Goal: Information Seeking & Learning: Learn about a topic

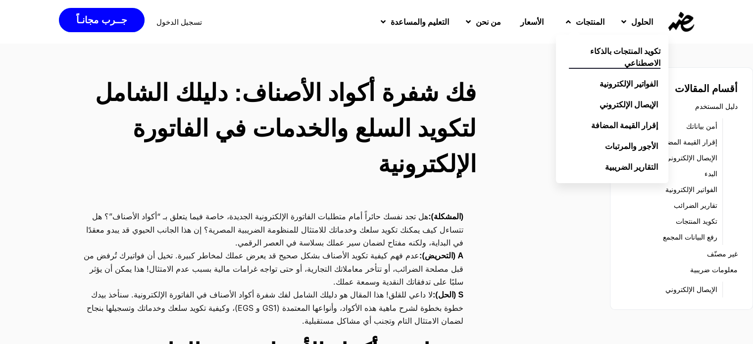
click at [614, 58] on span "تكويد المنتجات بالذكاء الاصطناعي" at bounding box center [615, 57] width 92 height 24
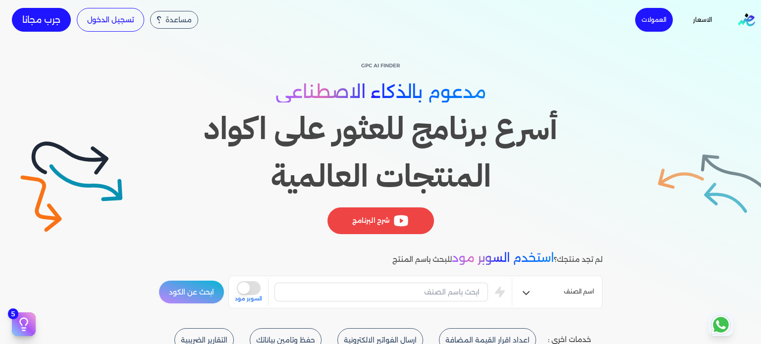
click at [695, 160] on div "GPC AI Finder مدعوم بالذكاء الاصطناعي أسرع برنامج للعثور على اكواد المنتجات الع…" at bounding box center [380, 184] width 761 height 289
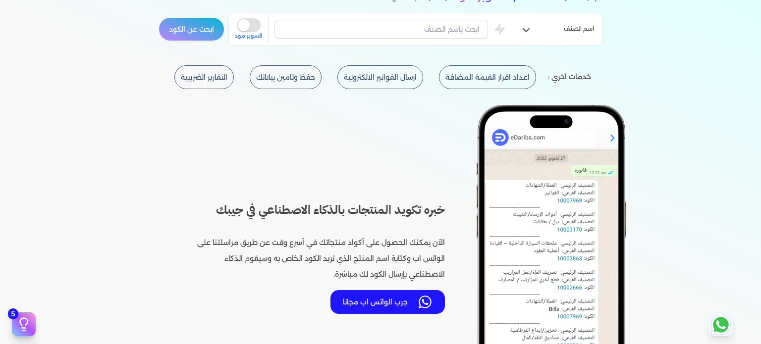
scroll to position [277, 0]
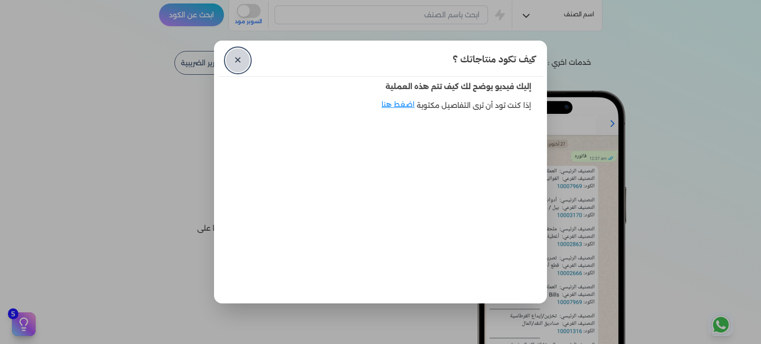
click at [241, 63] on link "✕" at bounding box center [238, 61] width 24 height 24
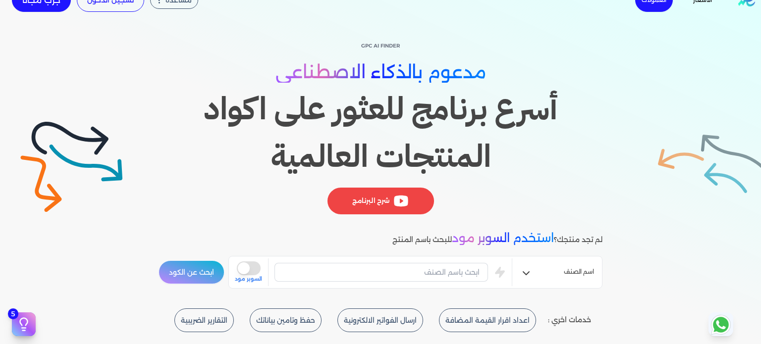
scroll to position [0, 0]
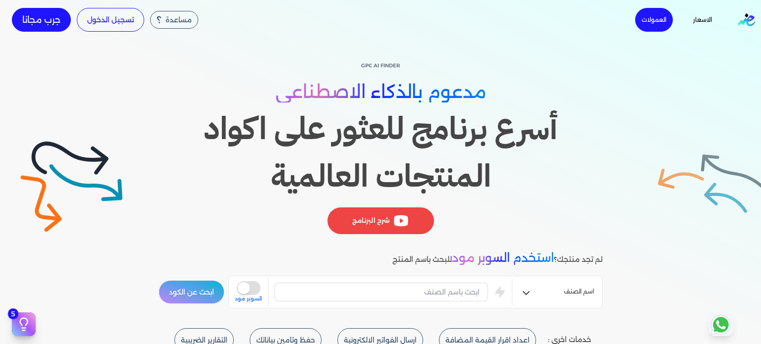
click at [173, 295] on button "ابحث عن الكود" at bounding box center [191, 292] width 66 height 24
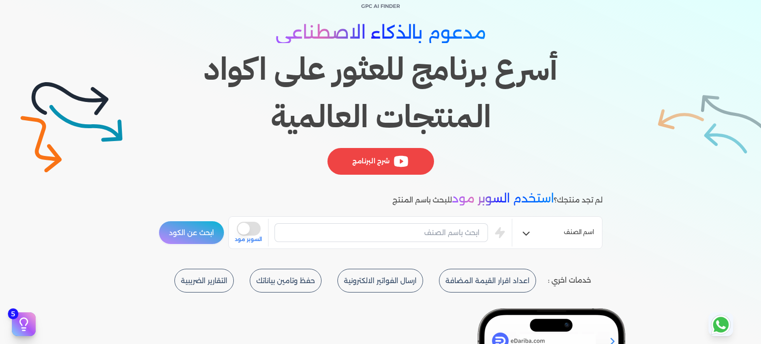
scroll to position [79, 0]
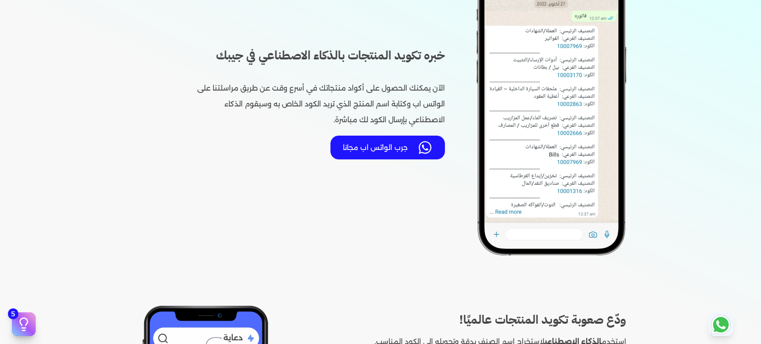
scroll to position [420, 0]
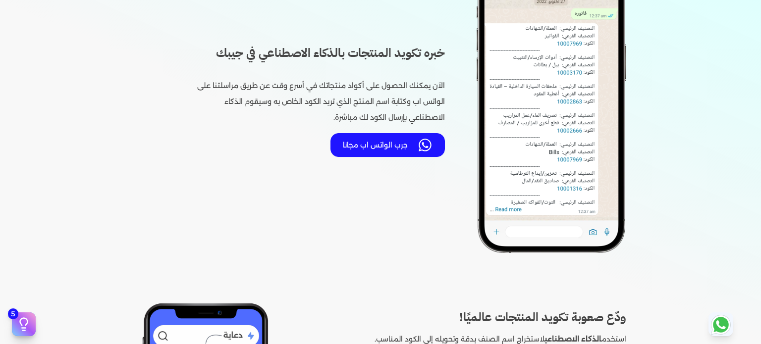
click at [374, 142] on button "جرب الواتس اب مجانا" at bounding box center [387, 145] width 114 height 24
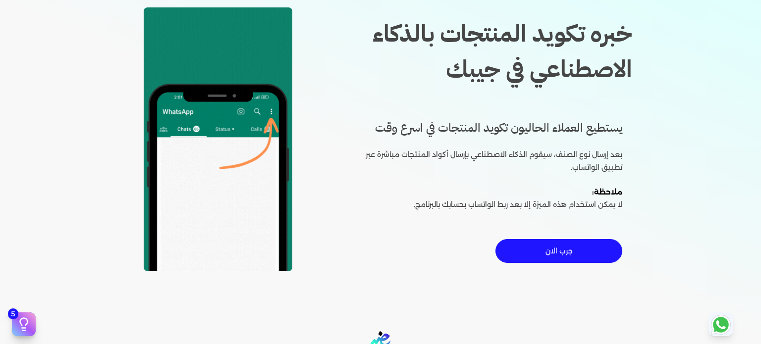
scroll to position [70, 0]
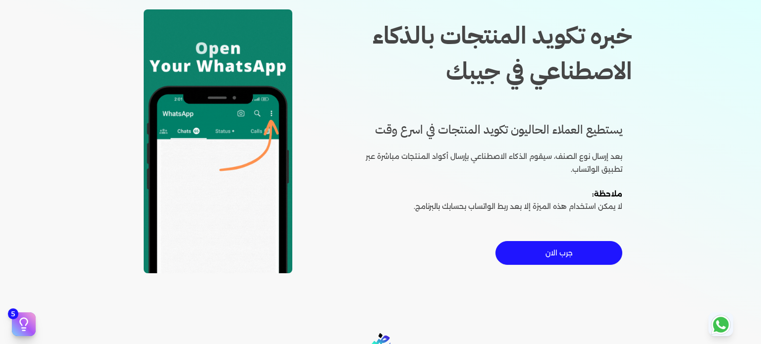
click at [545, 251] on button "جرب الان" at bounding box center [558, 253] width 127 height 24
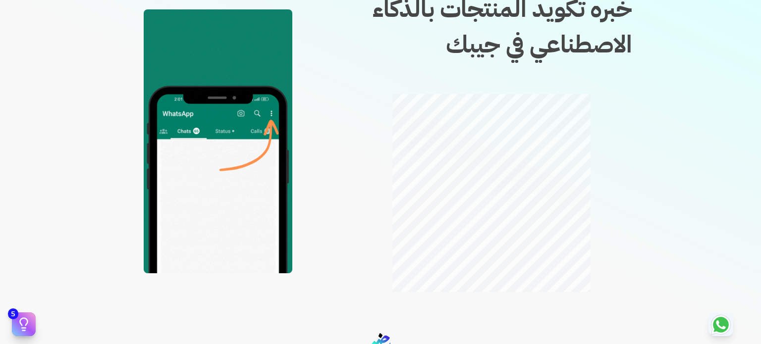
scroll to position [44, 0]
